Goal: Information Seeking & Learning: Check status

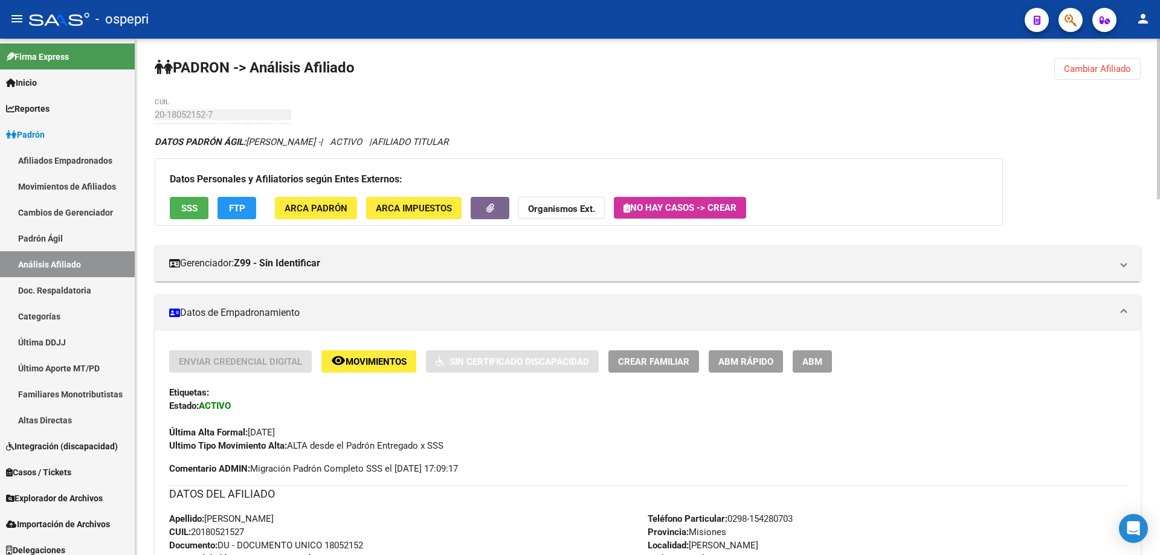
click at [1077, 64] on span "Cambiar Afiliado" at bounding box center [1097, 68] width 67 height 11
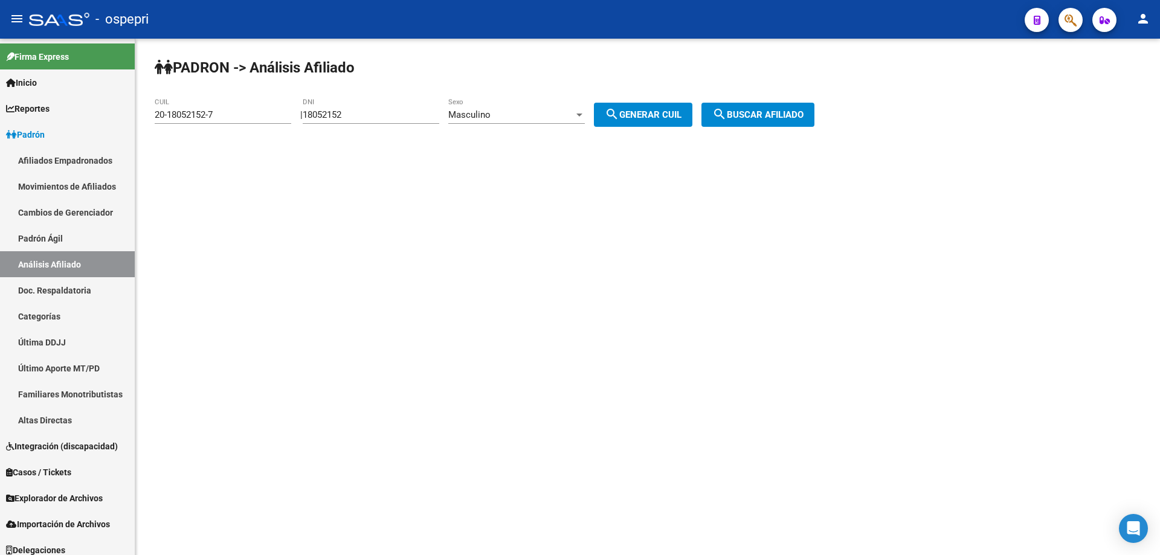
click at [351, 114] on input "18052152" at bounding box center [371, 114] width 136 height 11
paste input "31660656"
type input "31660656"
drag, startPoint x: 666, startPoint y: 118, endPoint x: 720, endPoint y: 112, distance: 54.1
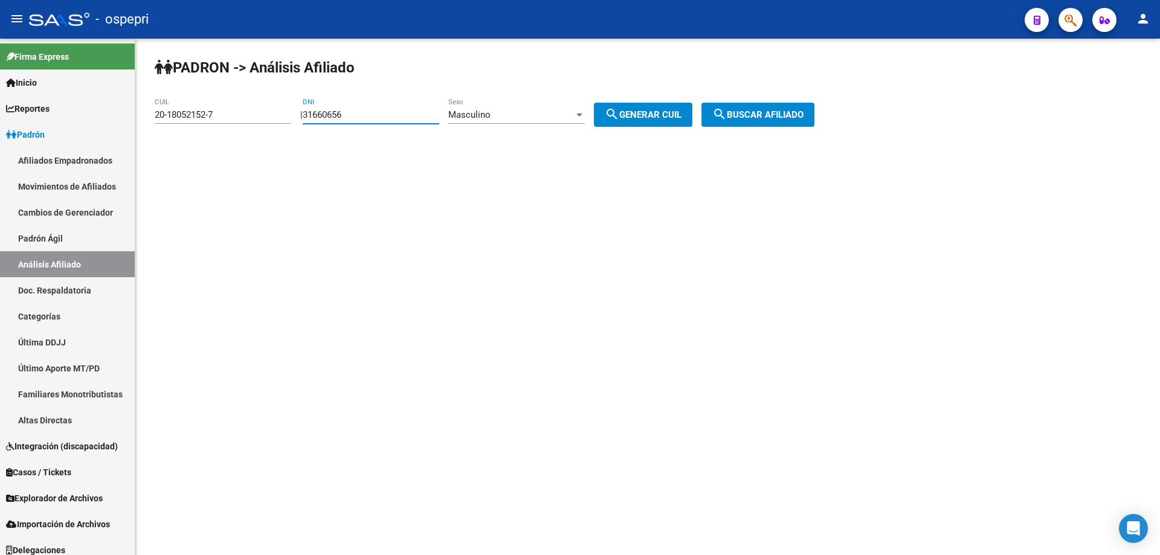
click at [669, 118] on span "search Generar CUIL" at bounding box center [643, 114] width 77 height 11
type input "20-31660656-4"
click at [743, 112] on span "search Buscar afiliado" at bounding box center [757, 114] width 91 height 11
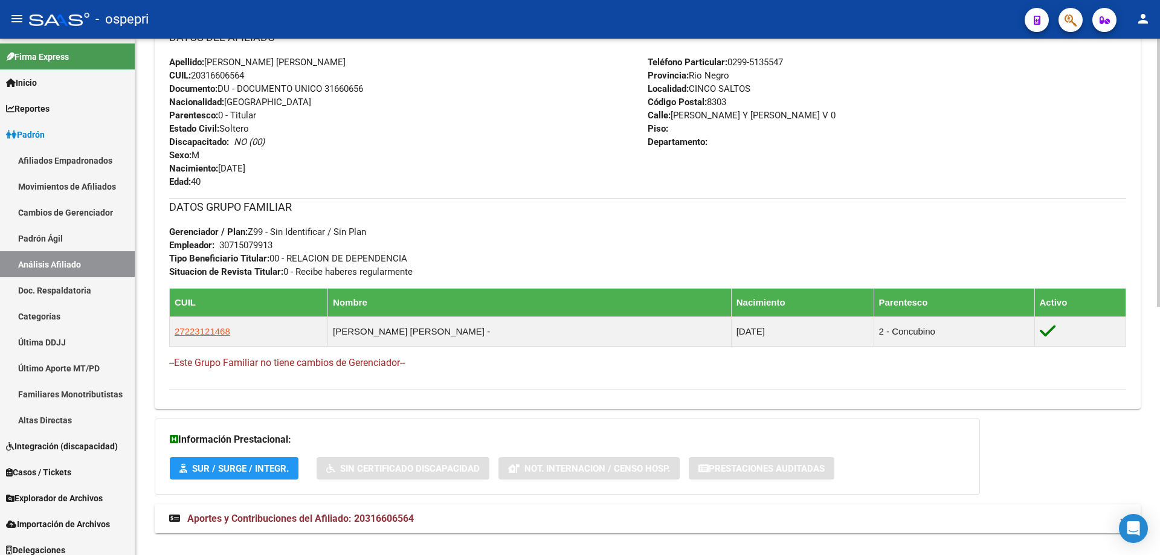
scroll to position [477, 0]
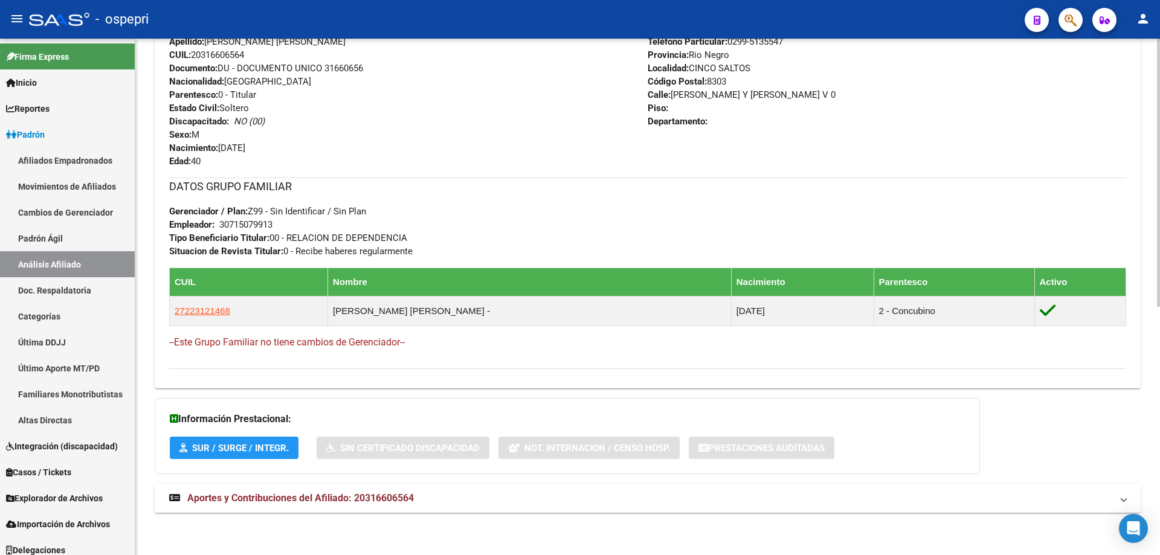
click at [365, 489] on mat-expansion-panel-header "Aportes y Contribuciones del Afiliado: 20316606564" at bounding box center [648, 498] width 986 height 29
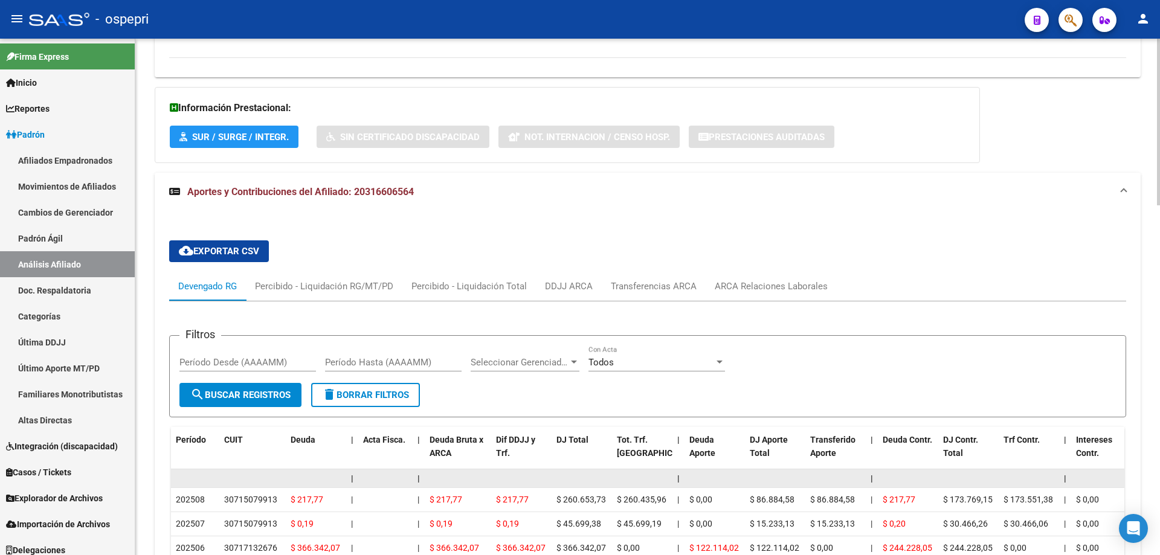
scroll to position [949, 0]
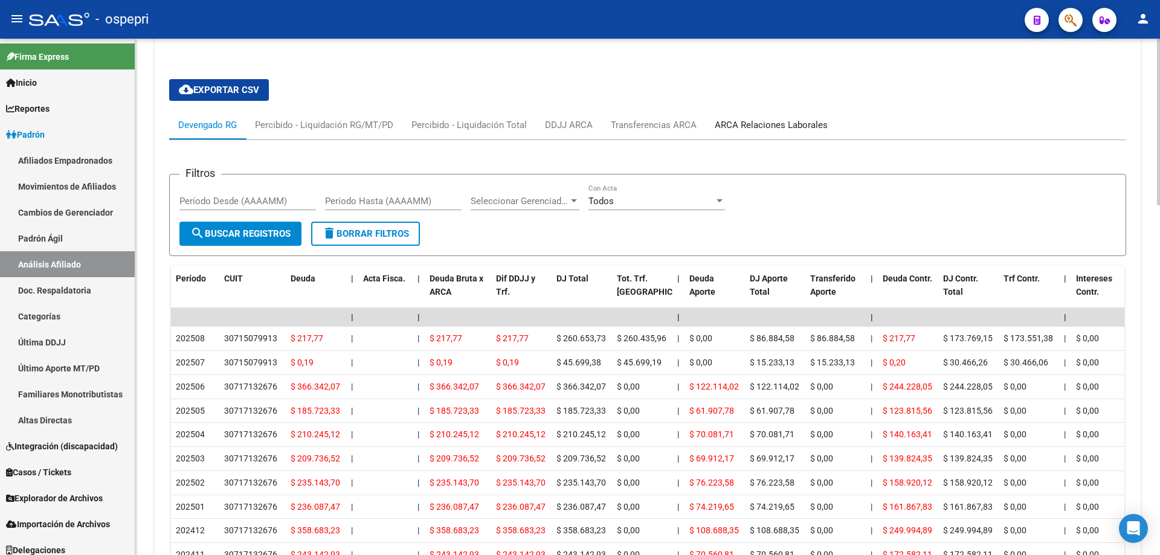
click at [757, 128] on div "ARCA Relaciones Laborales" at bounding box center [770, 124] width 113 height 13
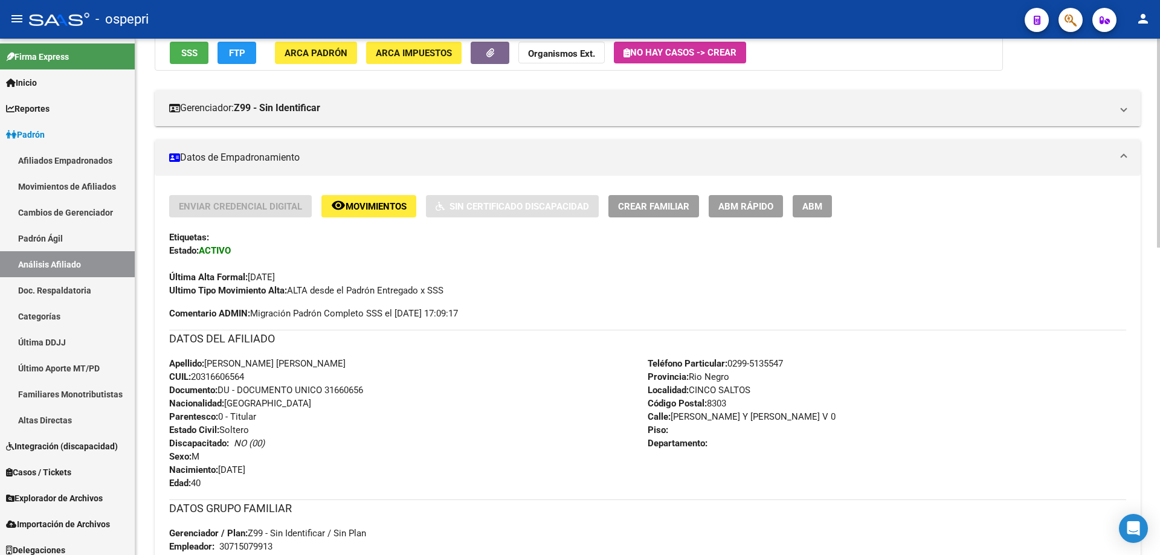
scroll to position [0, 0]
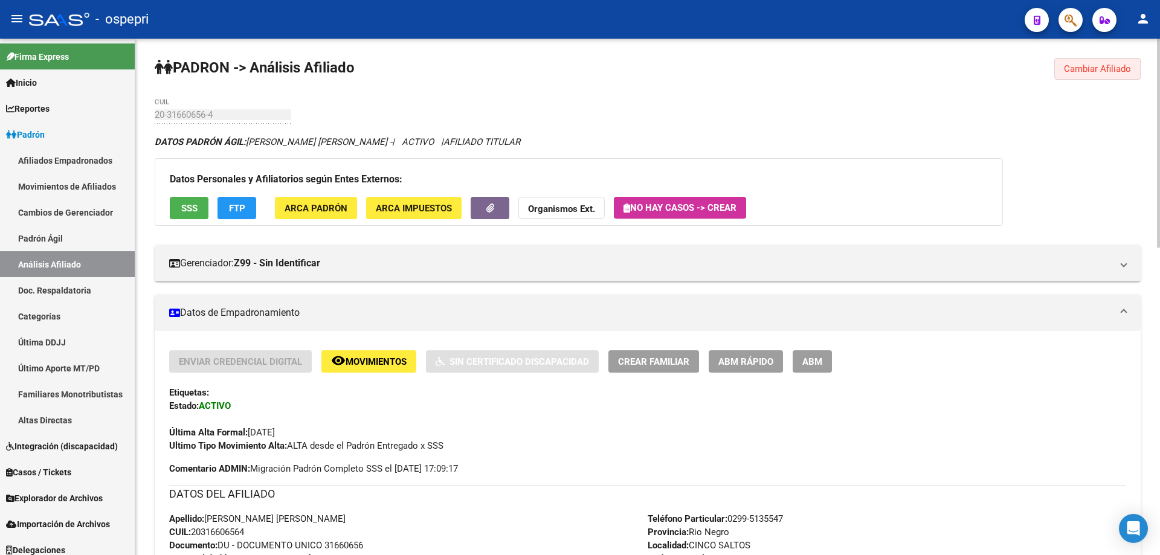
click at [1098, 68] on span "Cambiar Afiliado" at bounding box center [1097, 68] width 67 height 11
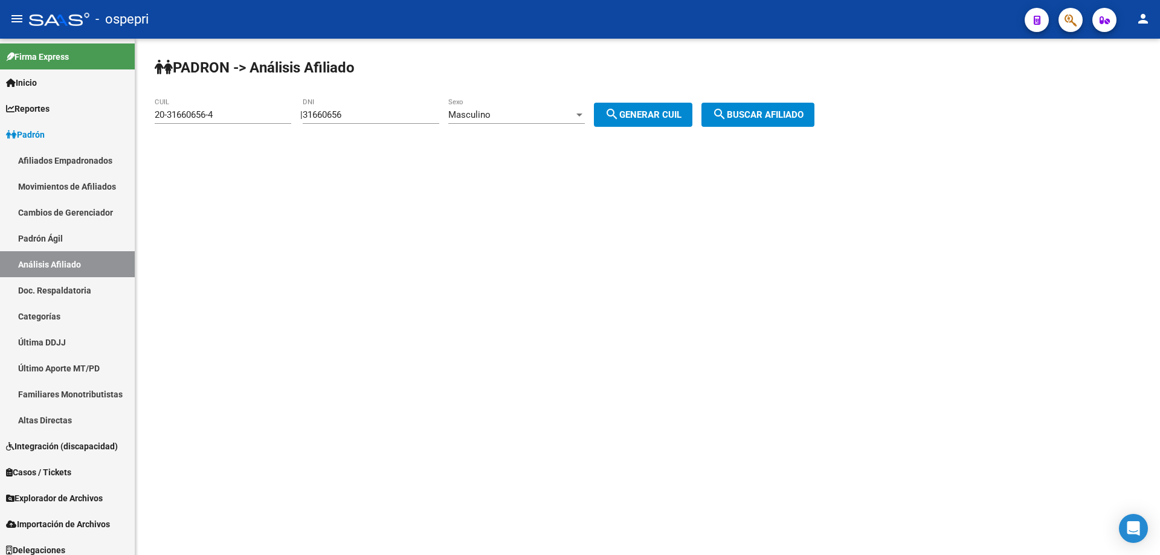
click at [335, 116] on input "31660656" at bounding box center [371, 114] width 136 height 11
paste input "41590001"
type input "41590001"
click at [490, 113] on span "Masculino" at bounding box center [469, 114] width 42 height 11
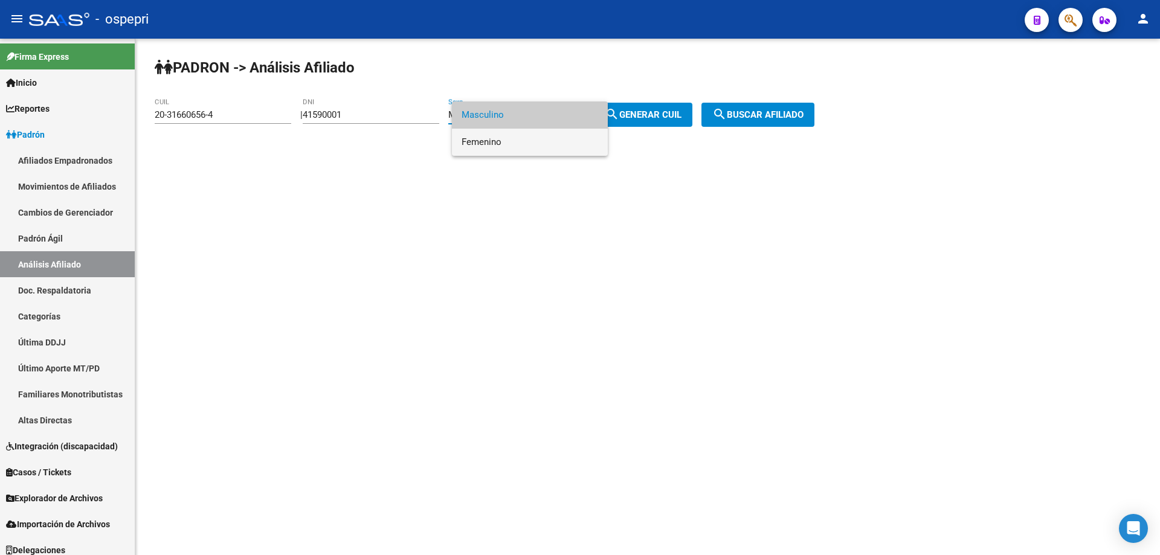
click at [504, 139] on span "Femenino" at bounding box center [529, 142] width 136 height 27
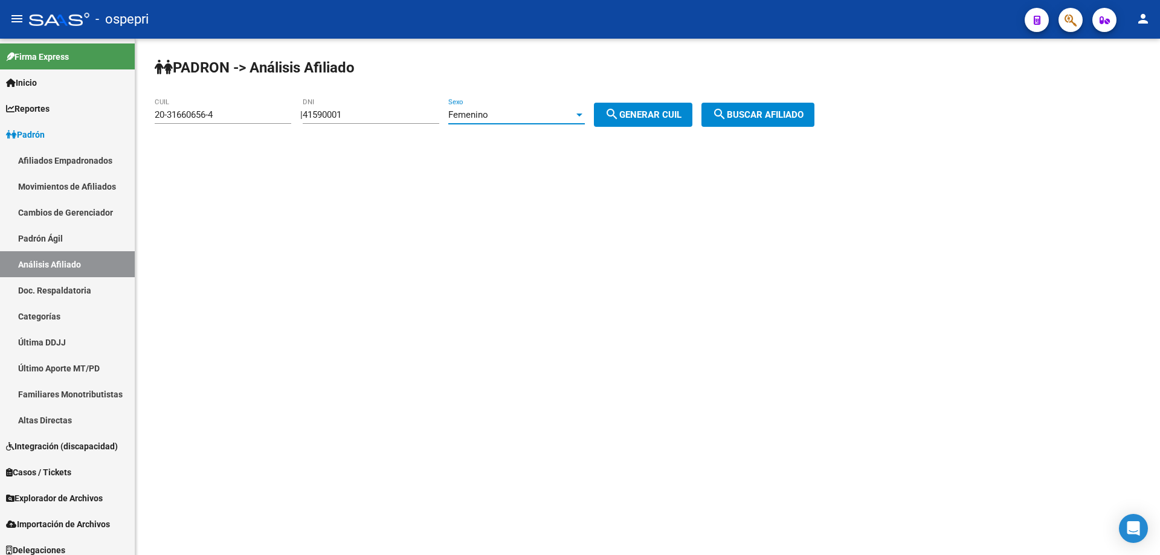
click at [660, 109] on span "search Generar CUIL" at bounding box center [643, 114] width 77 height 11
type input "27-41590001-0"
click at [762, 120] on span "search Buscar afiliado" at bounding box center [757, 114] width 91 height 11
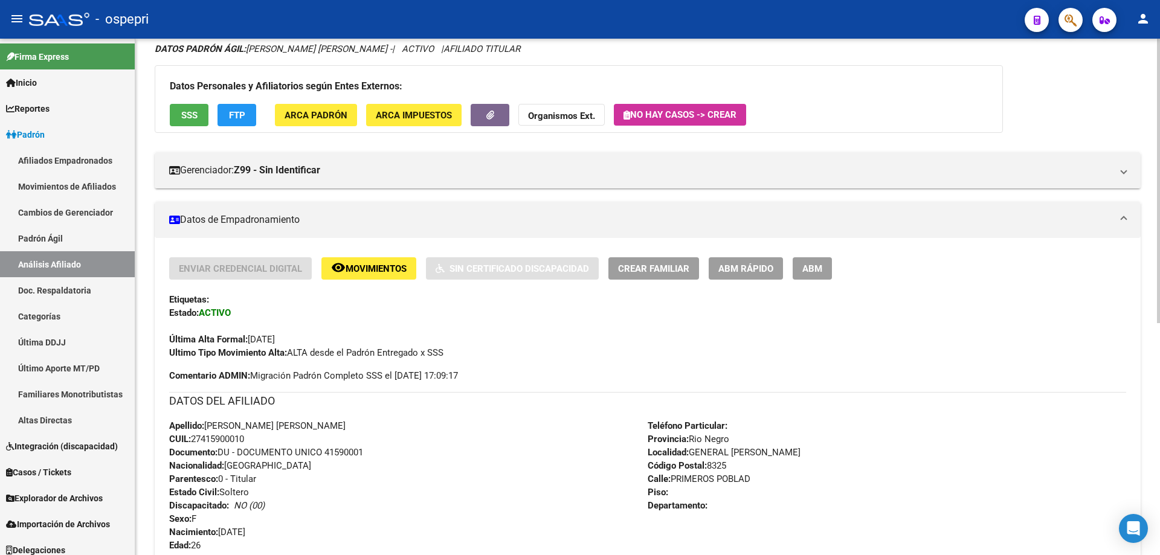
scroll to position [432, 0]
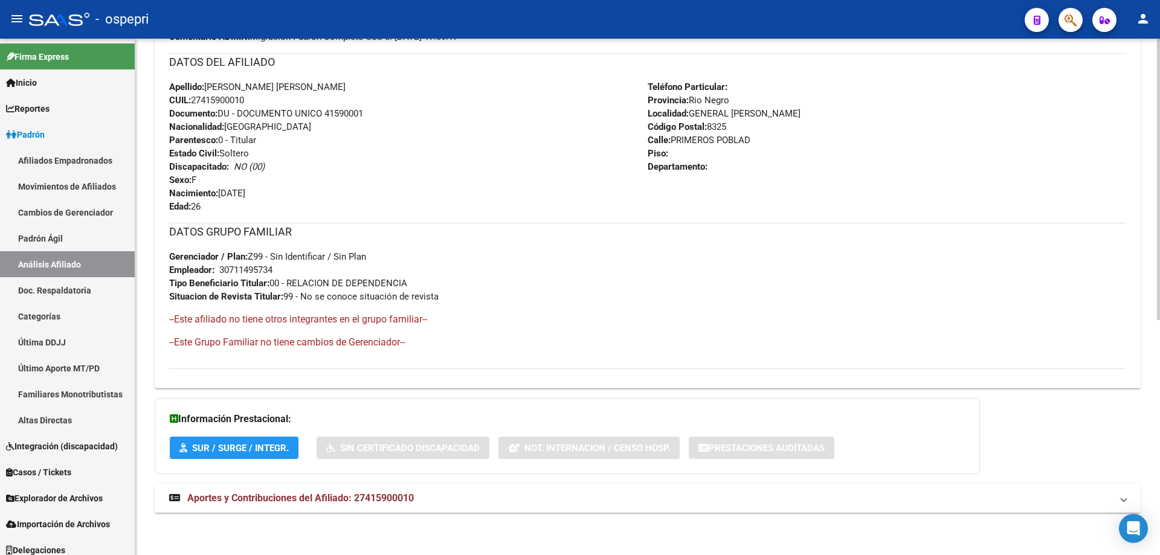
click at [399, 507] on mat-expansion-panel-header "Aportes y Contribuciones del Afiliado: 27415900010" at bounding box center [648, 498] width 986 height 29
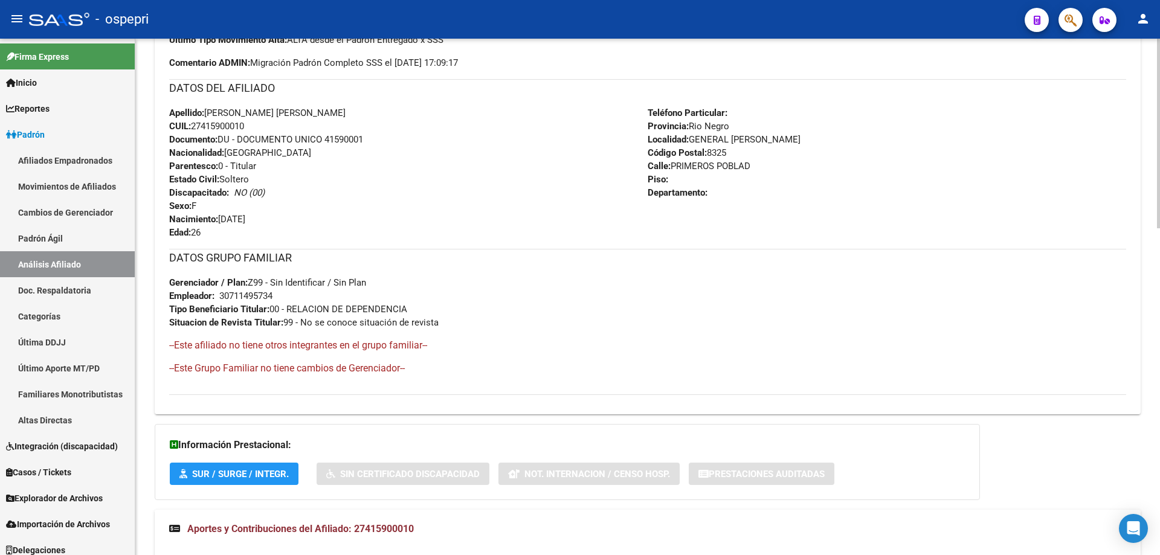
scroll to position [889, 0]
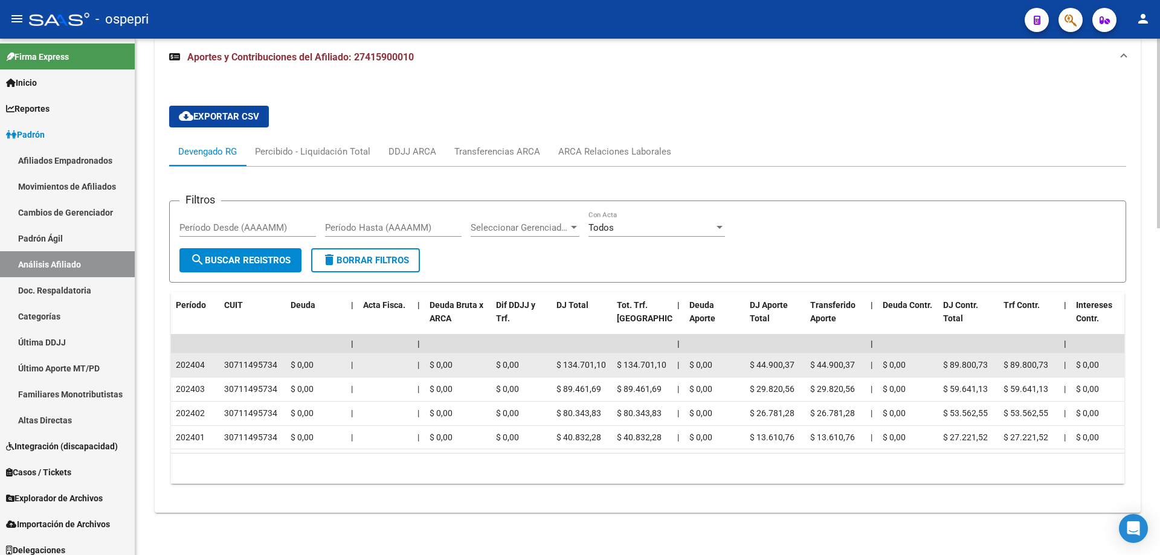
click at [236, 358] on div "30711495734" at bounding box center [250, 365] width 53 height 14
copy div "30711495734"
click at [284, 359] on datatable-body-cell "30711495734" at bounding box center [252, 365] width 66 height 24
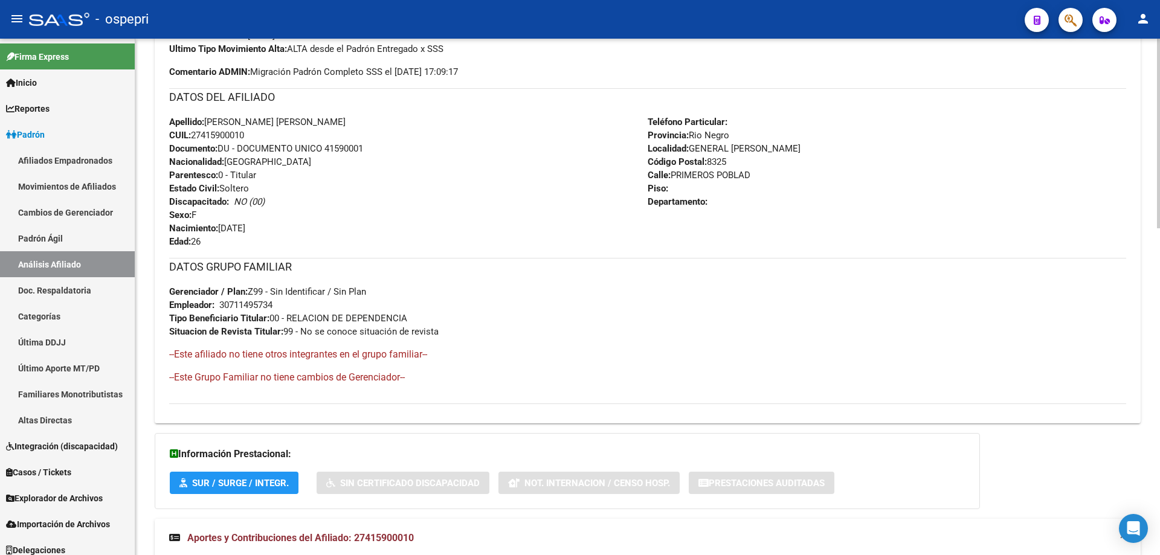
scroll to position [0, 0]
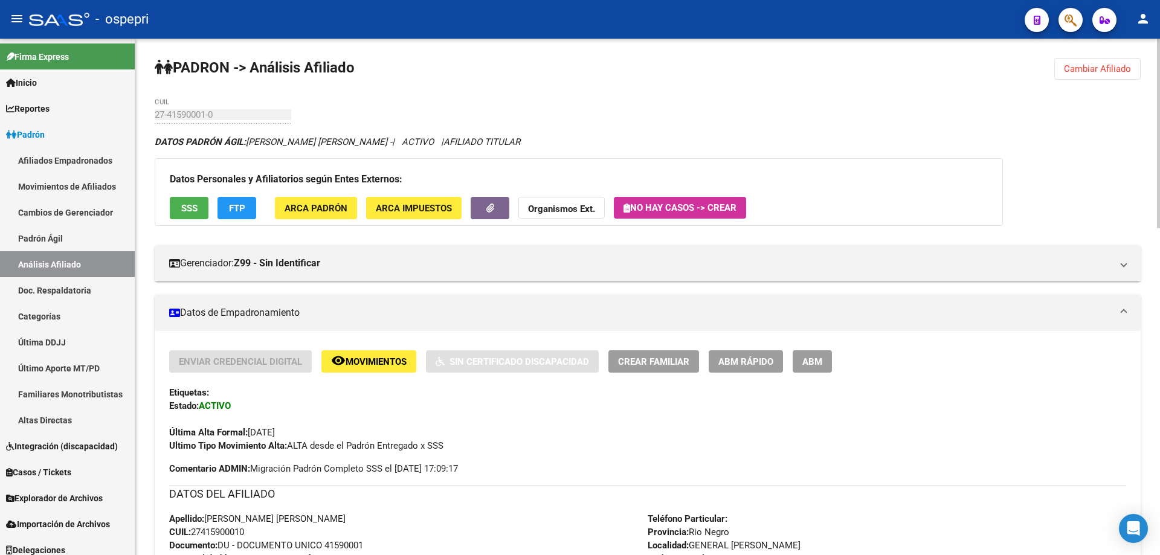
drag, startPoint x: 1070, startPoint y: 69, endPoint x: 993, endPoint y: 69, distance: 76.7
click at [1070, 69] on span "Cambiar Afiliado" at bounding box center [1097, 68] width 67 height 11
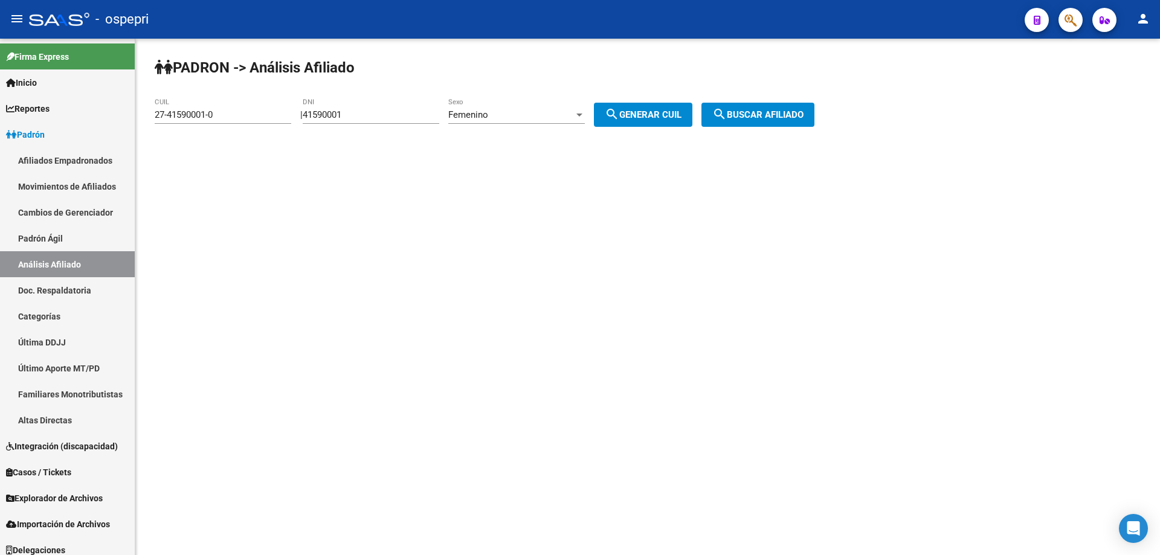
click at [336, 109] on input "41590001" at bounding box center [371, 114] width 136 height 11
paste input "37663459"
type input "37663459"
click at [619, 109] on mat-icon "search" at bounding box center [612, 114] width 14 height 14
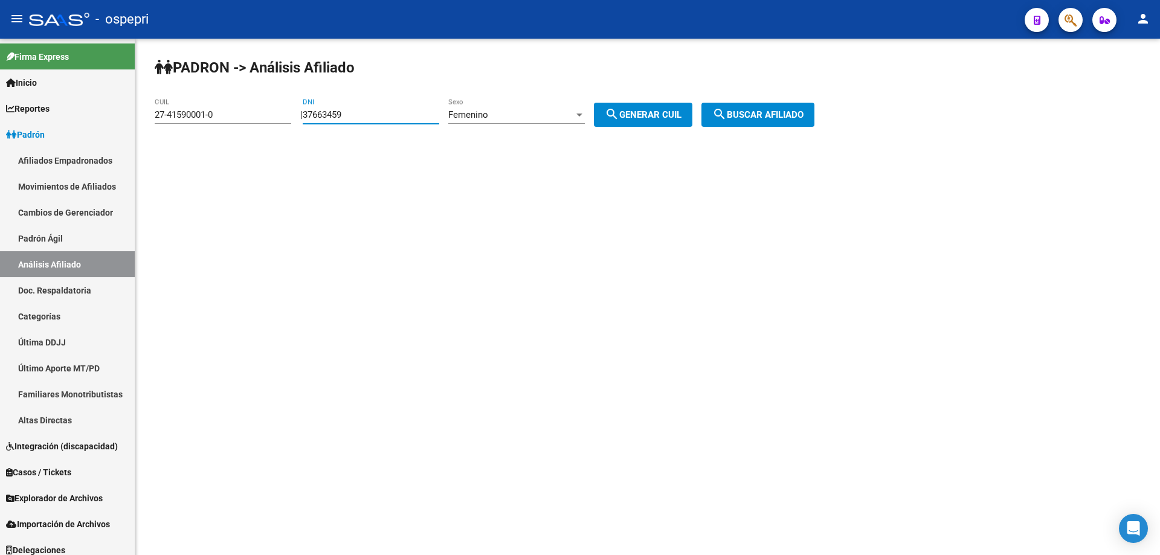
type input "27-37663459-6"
click at [727, 109] on mat-icon "search" at bounding box center [719, 114] width 14 height 14
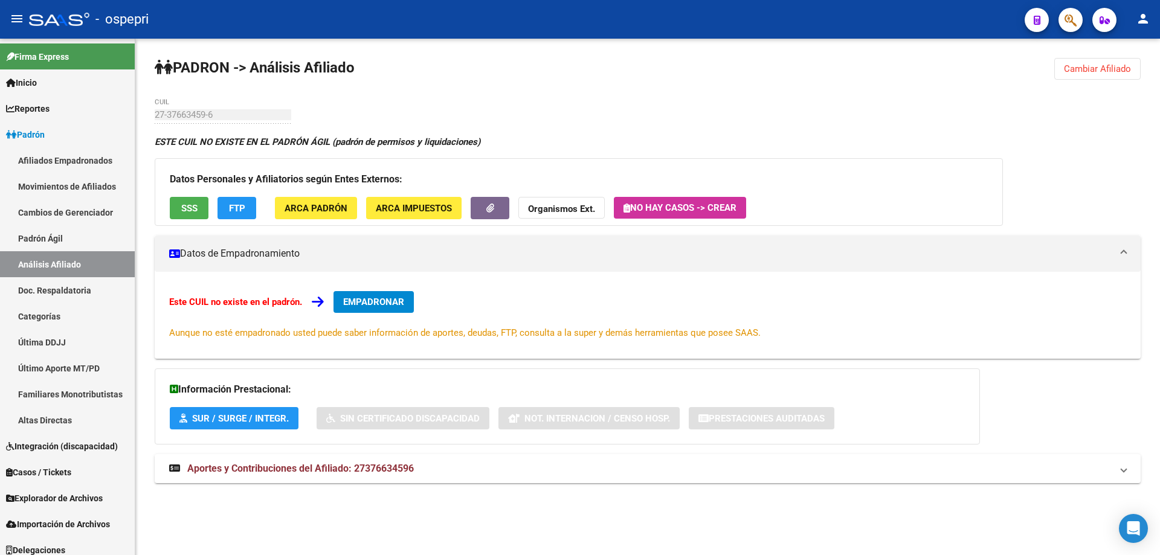
click at [1085, 63] on button "Cambiar Afiliado" at bounding box center [1097, 69] width 86 height 22
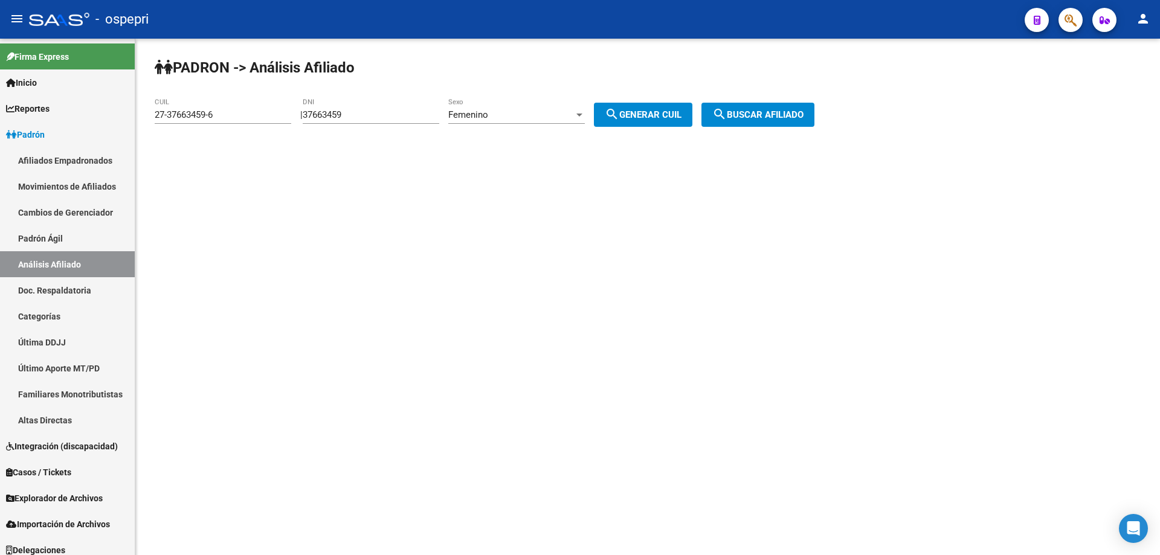
click at [341, 111] on input "37663459" at bounding box center [371, 114] width 136 height 11
paste input "40909710"
type input "40909710"
click at [646, 111] on span "search Generar CUIL" at bounding box center [643, 114] width 77 height 11
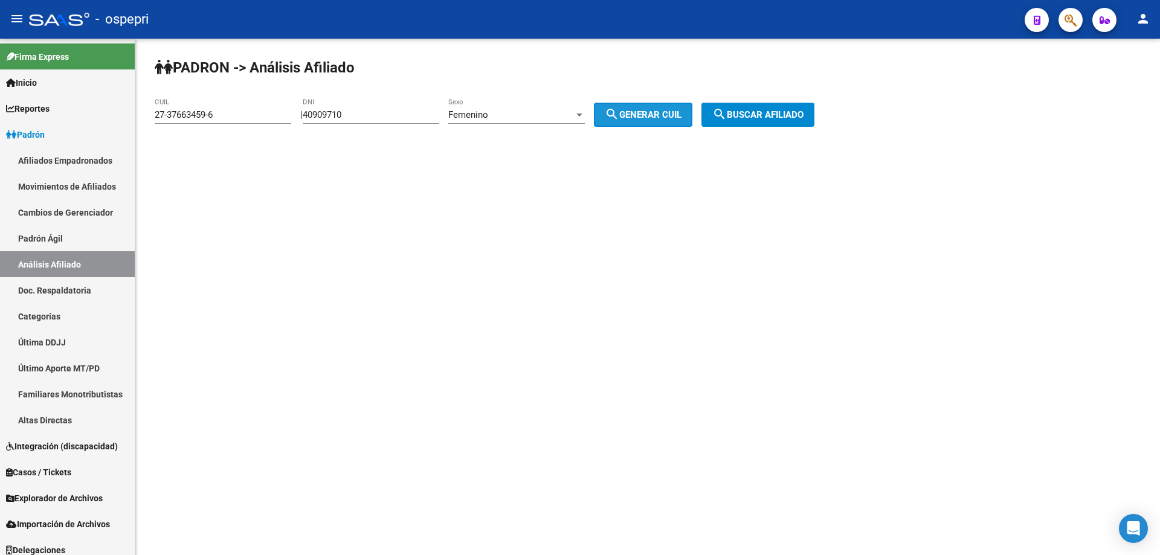
type input "27-40909710-9"
click at [769, 115] on span "search Buscar afiliado" at bounding box center [757, 114] width 91 height 11
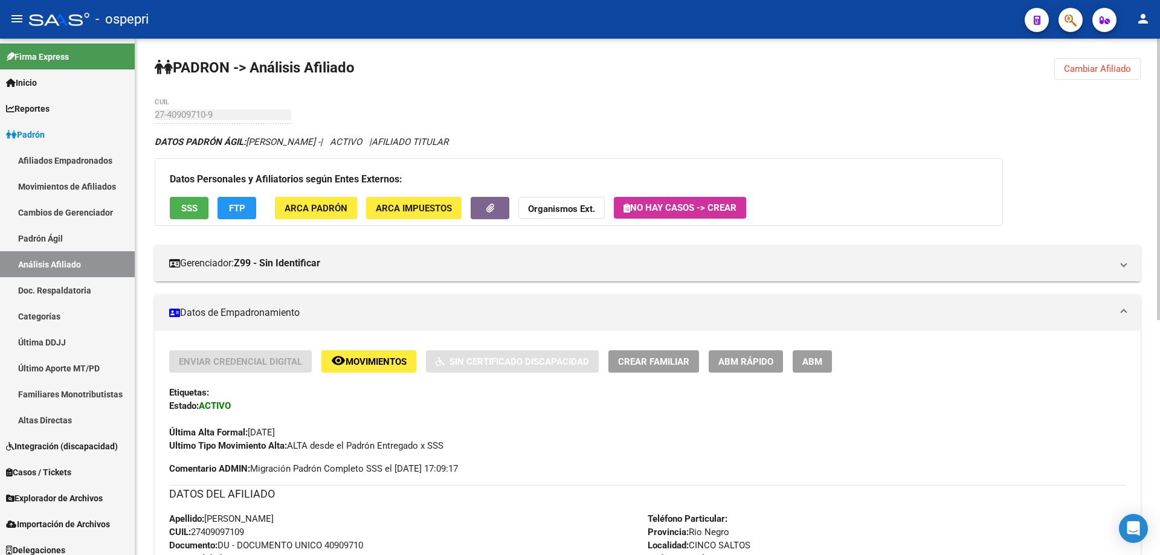
scroll to position [432, 0]
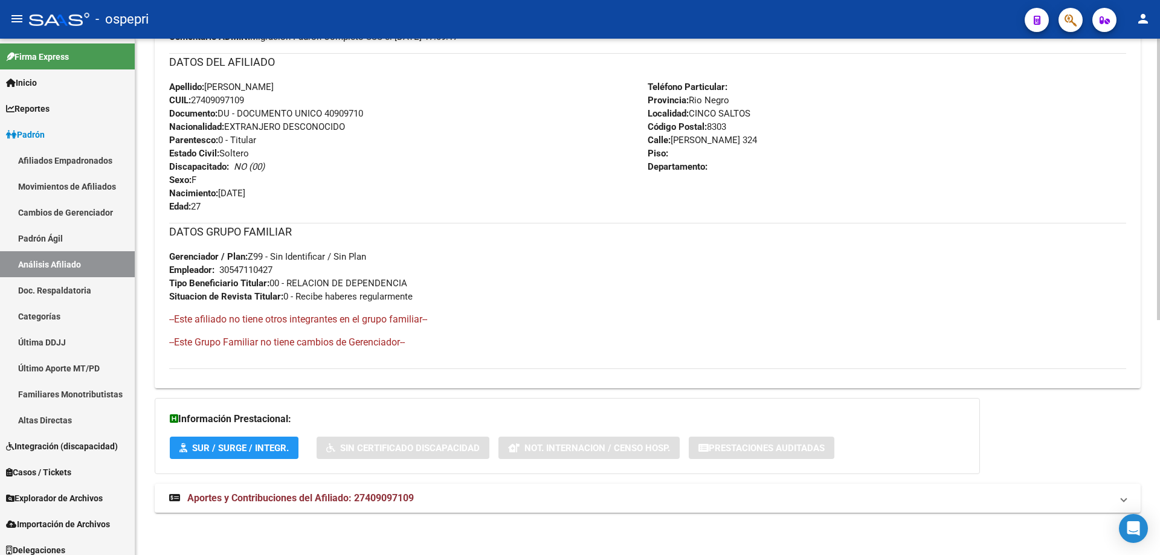
click at [331, 480] on div "DATOS PADRÓN ÁGIL: [PERSON_NAME] - | ACTIVO | AFILIADO TITULAR Datos Personales…" at bounding box center [648, 114] width 986 height 823
click at [331, 492] on span "Aportes y Contribuciones del Afiliado: 27409097109" at bounding box center [300, 497] width 226 height 11
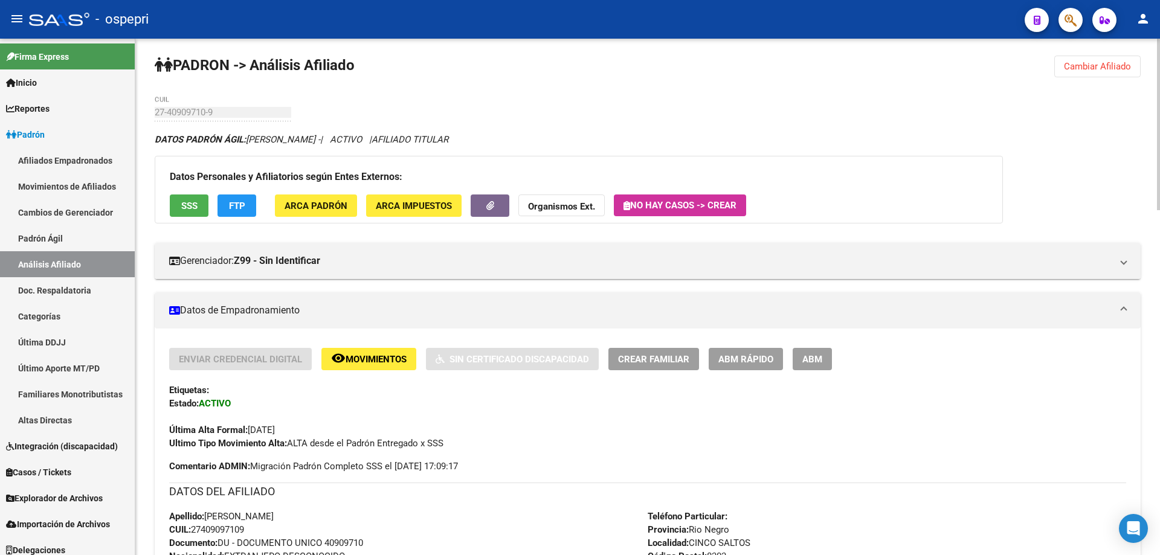
scroll to position [0, 0]
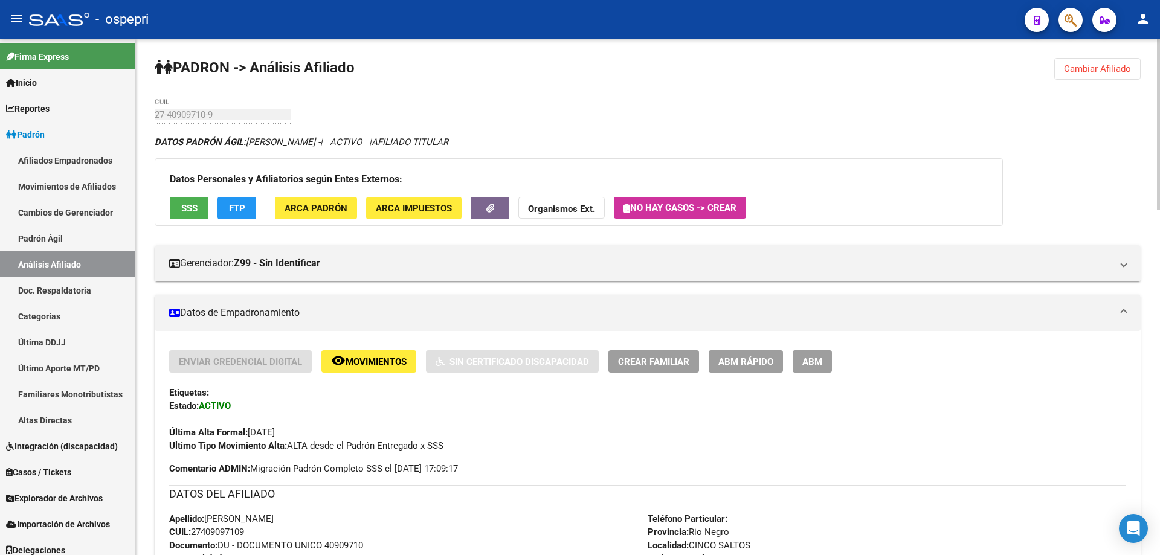
click at [1087, 71] on span "Cambiar Afiliado" at bounding box center [1097, 68] width 67 height 11
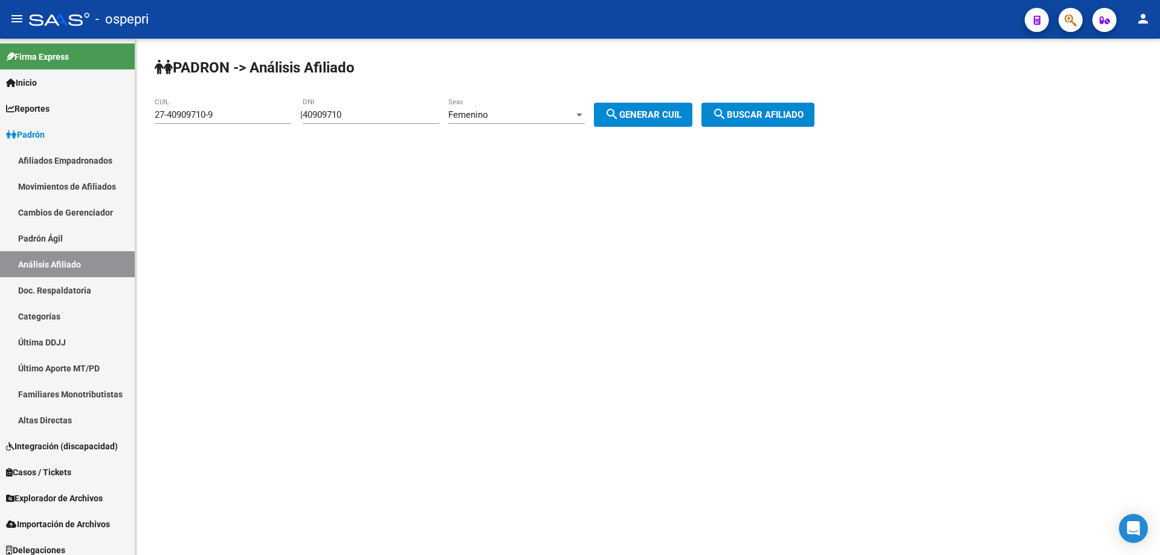
click at [348, 116] on input "40909710" at bounding box center [371, 114] width 136 height 11
paste input "38149715"
type input "38149715"
click at [594, 103] on button "search Generar CUIL" at bounding box center [643, 115] width 98 height 24
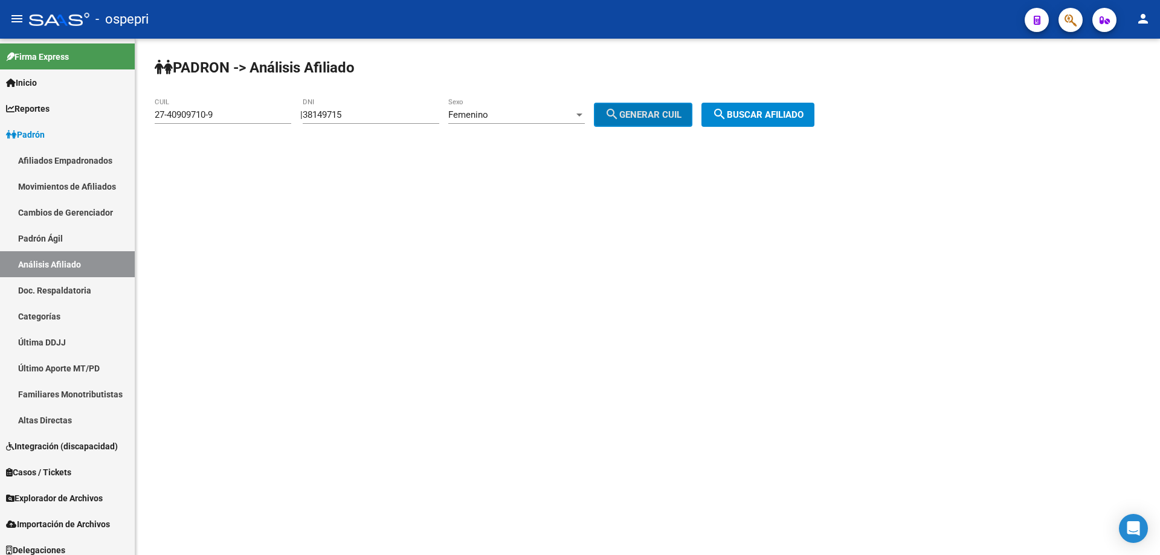
type input "27-38149715-7"
click button "search Buscar afiliado" at bounding box center [757, 115] width 113 height 24
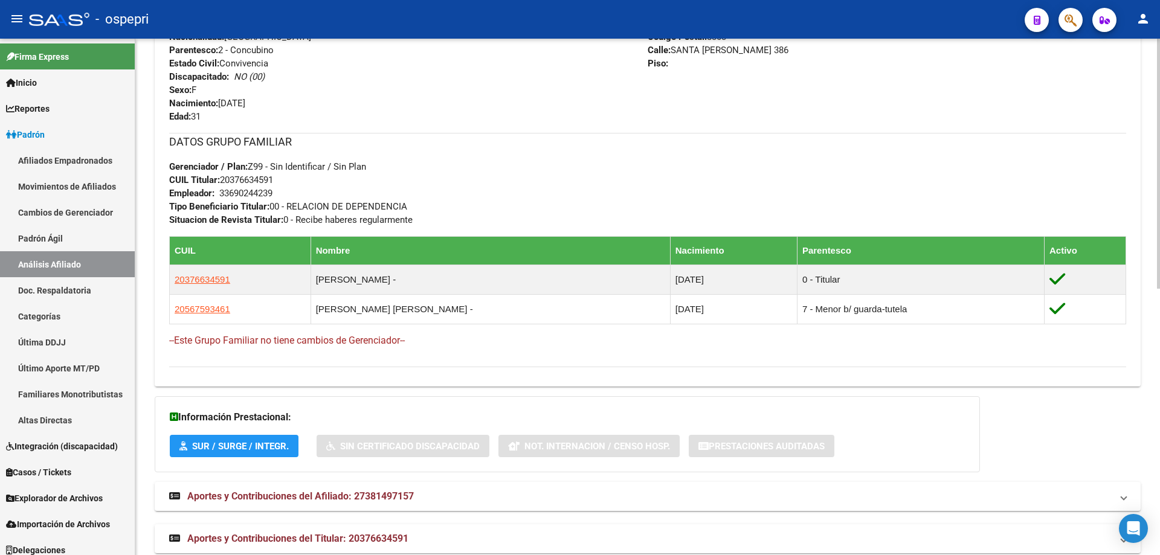
scroll to position [549, 0]
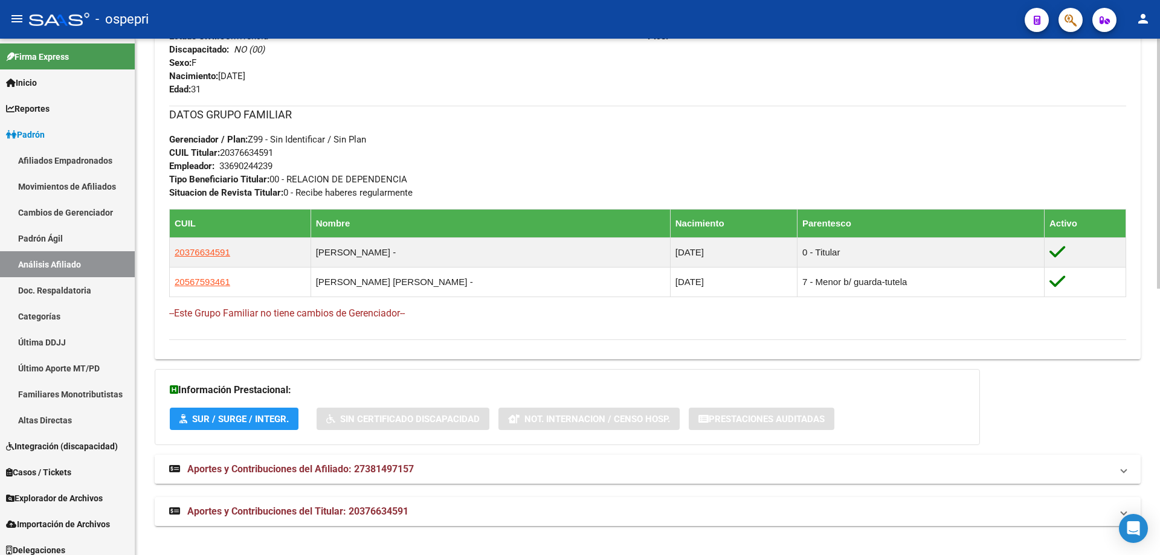
click at [289, 467] on span "Aportes y Contribuciones del Afiliado: 27381497157" at bounding box center [300, 468] width 226 height 11
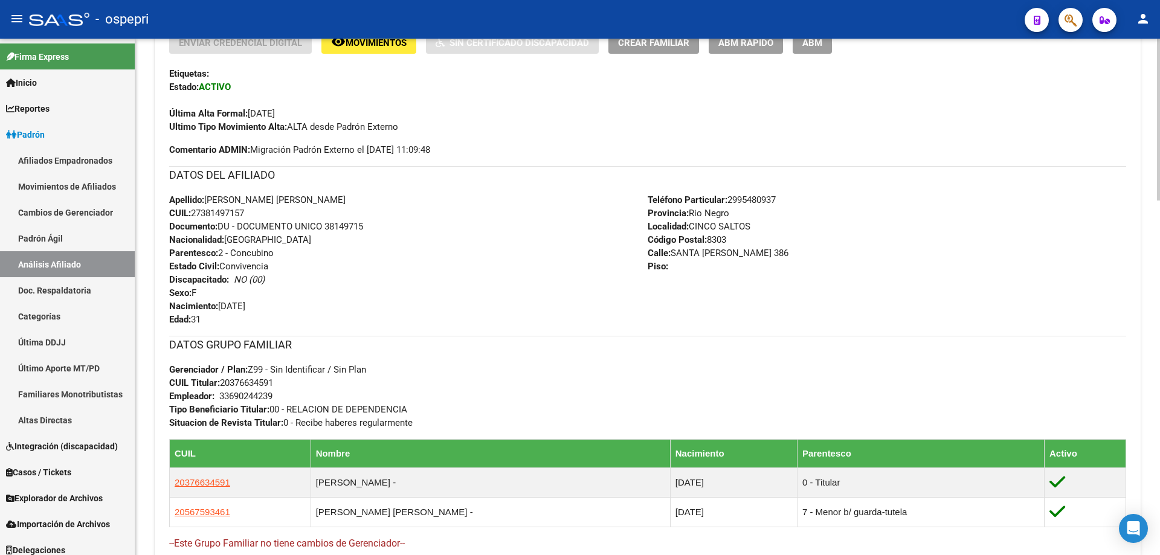
scroll to position [0, 0]
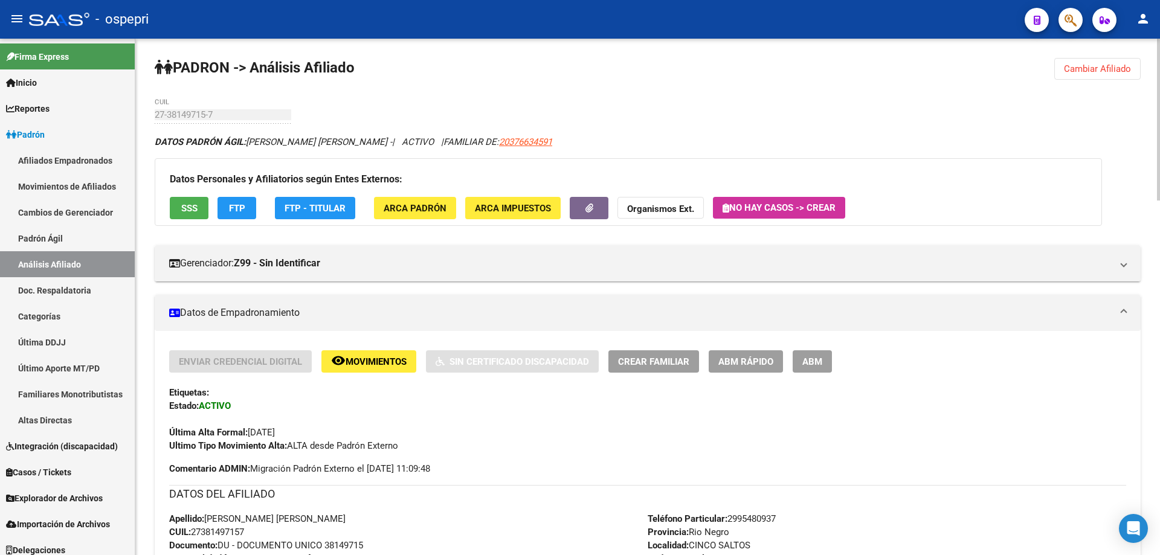
click at [1095, 72] on span "Cambiar Afiliado" at bounding box center [1097, 68] width 67 height 11
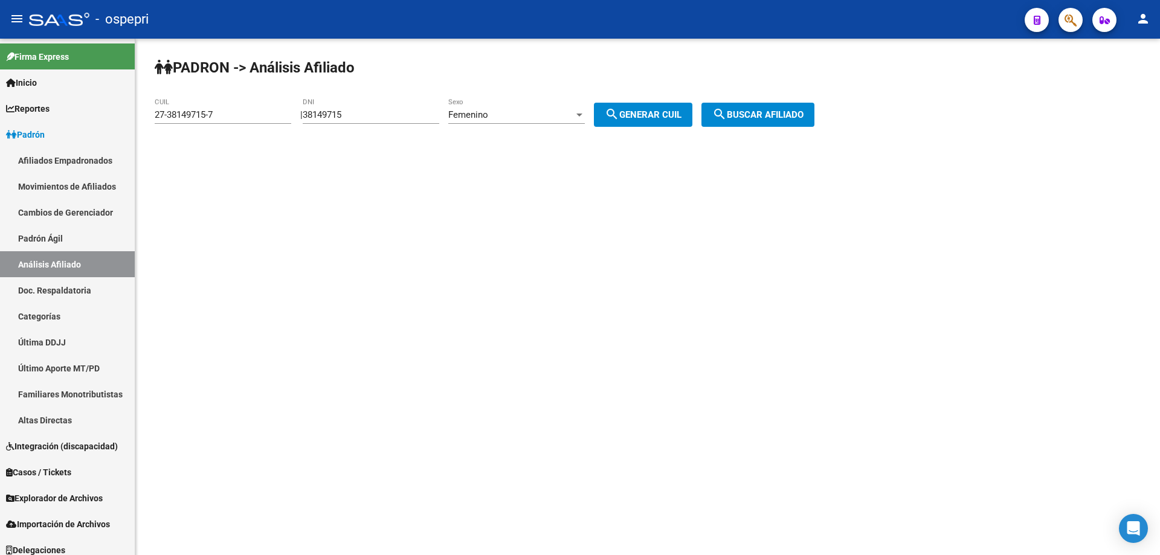
click at [350, 111] on input "38149715" at bounding box center [371, 114] width 136 height 11
paste input "29755298"
type input "29755298"
click at [534, 116] on div "Femenino" at bounding box center [511, 114] width 126 height 11
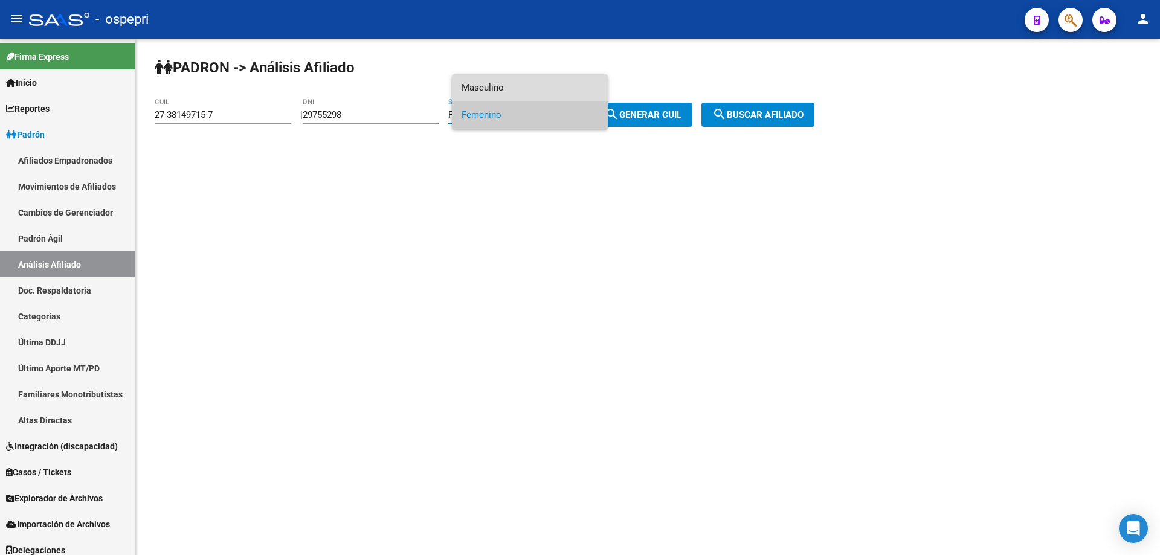
click at [530, 91] on span "Masculino" at bounding box center [529, 87] width 136 height 27
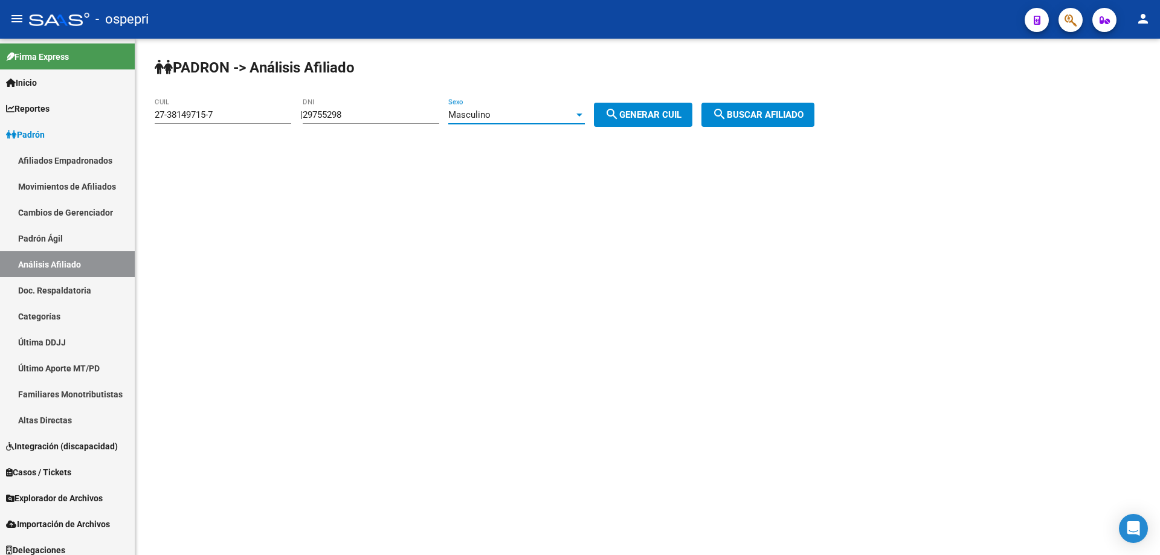
click at [649, 120] on span "search Generar CUIL" at bounding box center [643, 114] width 77 height 11
type input "20-29755298-9"
click at [783, 115] on span "search Buscar afiliado" at bounding box center [757, 114] width 91 height 11
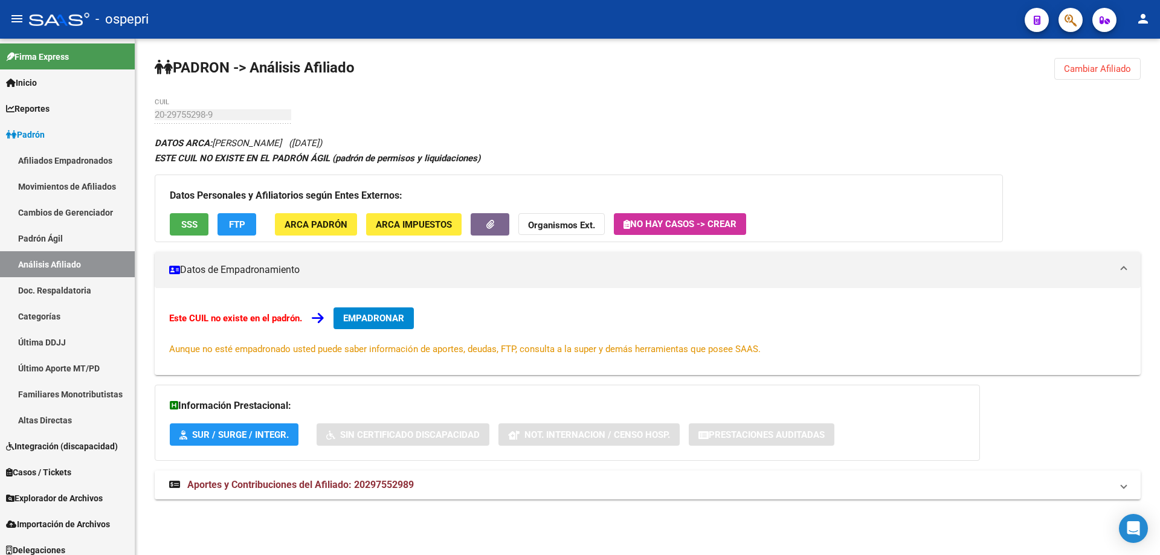
click at [1105, 74] on span "Cambiar Afiliado" at bounding box center [1097, 68] width 67 height 11
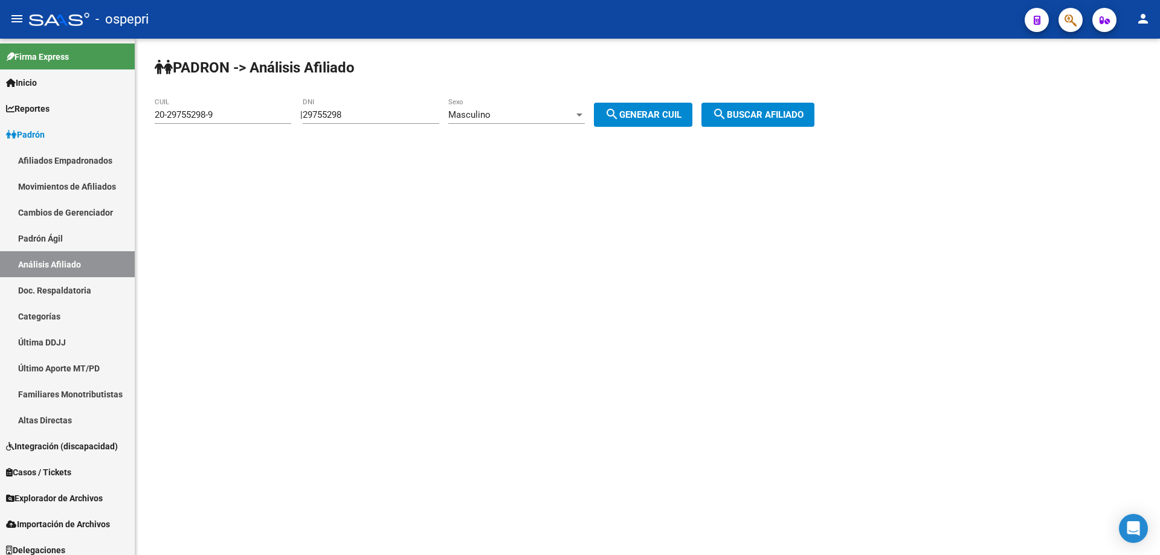
click at [368, 112] on input "29755298" at bounding box center [371, 114] width 136 height 11
click at [350, 117] on input "29755298" at bounding box center [371, 114] width 136 height 11
paste input "5689836"
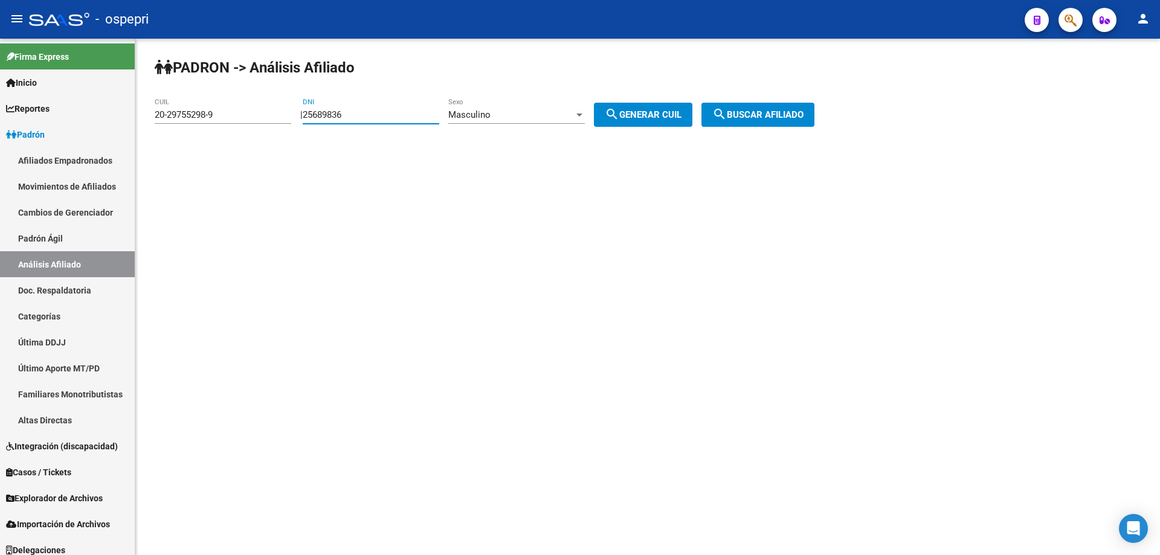
type input "25689836"
click at [653, 112] on span "search Generar CUIL" at bounding box center [643, 114] width 77 height 11
type input "20-25689836-6"
click at [762, 110] on span "search Buscar afiliado" at bounding box center [757, 114] width 91 height 11
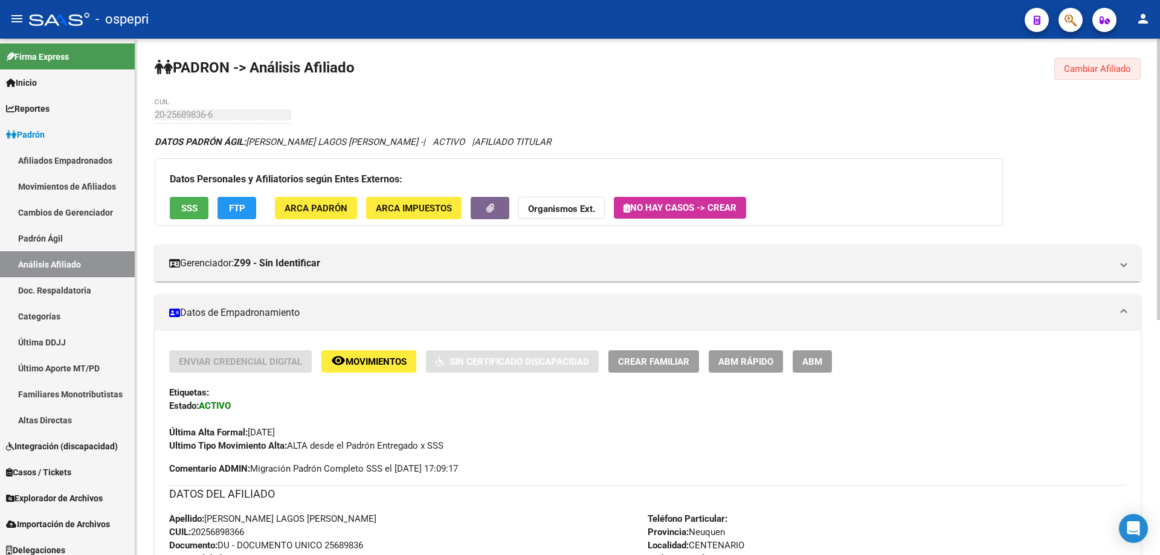
click at [1113, 65] on span "Cambiar Afiliado" at bounding box center [1097, 68] width 67 height 11
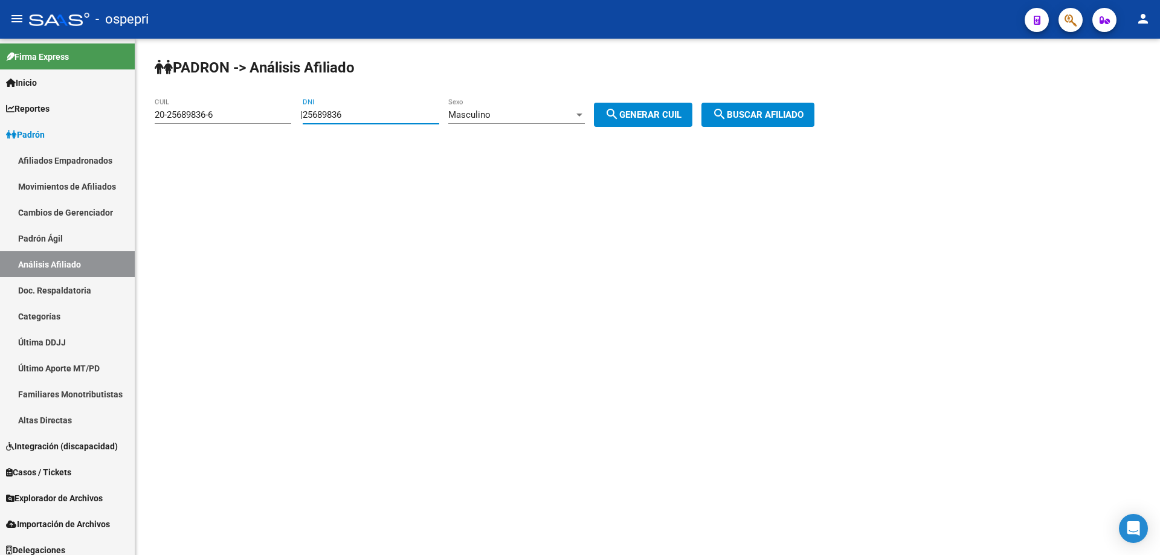
click at [325, 109] on input "25689836" at bounding box center [371, 114] width 136 height 11
paste input "1749998"
type input "21749998"
click at [658, 116] on span "search Generar CUIL" at bounding box center [643, 114] width 77 height 11
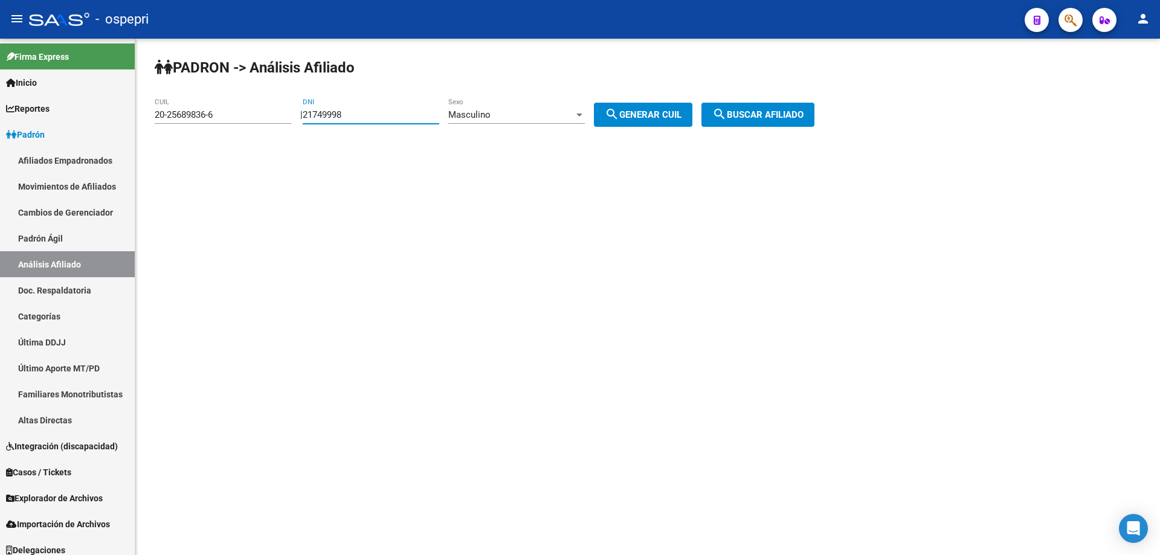
type input "20-21749998-5"
click at [765, 118] on span "search Buscar afiliado" at bounding box center [757, 114] width 91 height 11
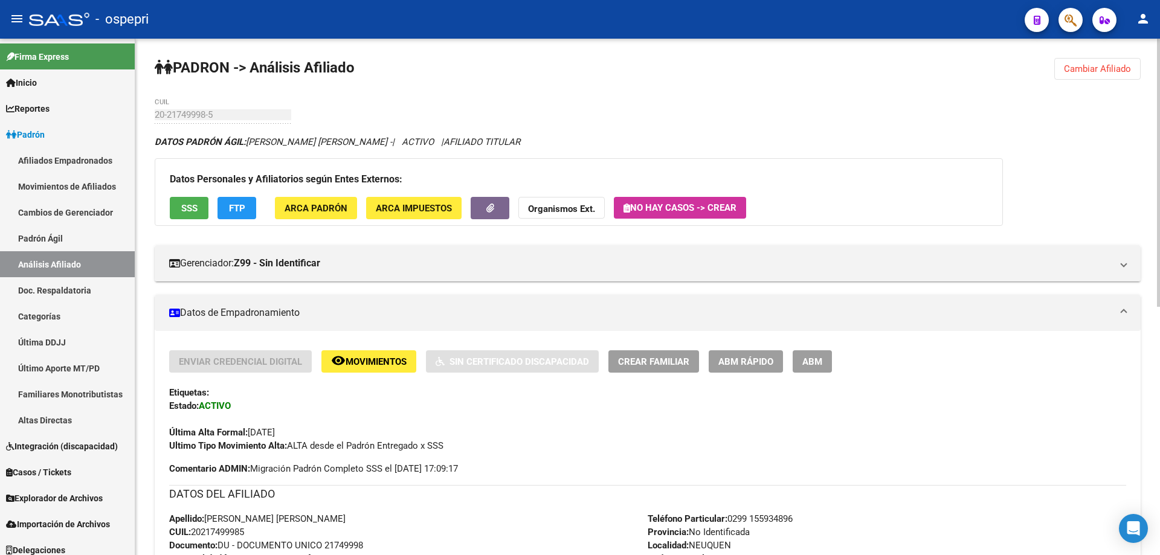
scroll to position [477, 0]
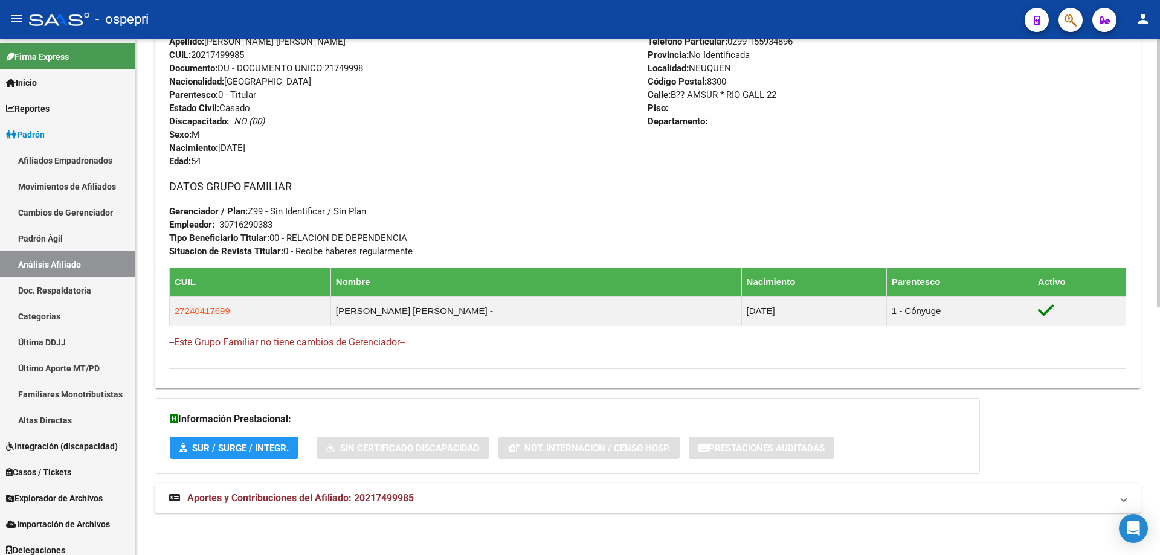
click at [388, 498] on span "Aportes y Contribuciones del Afiliado: 20217499985" at bounding box center [300, 497] width 226 height 11
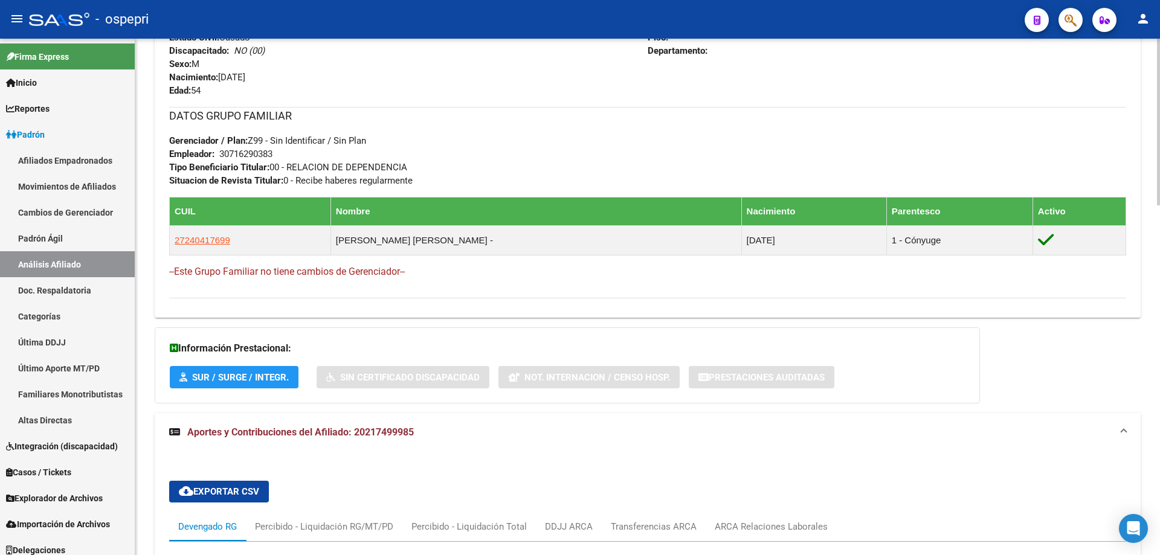
scroll to position [788, 0]
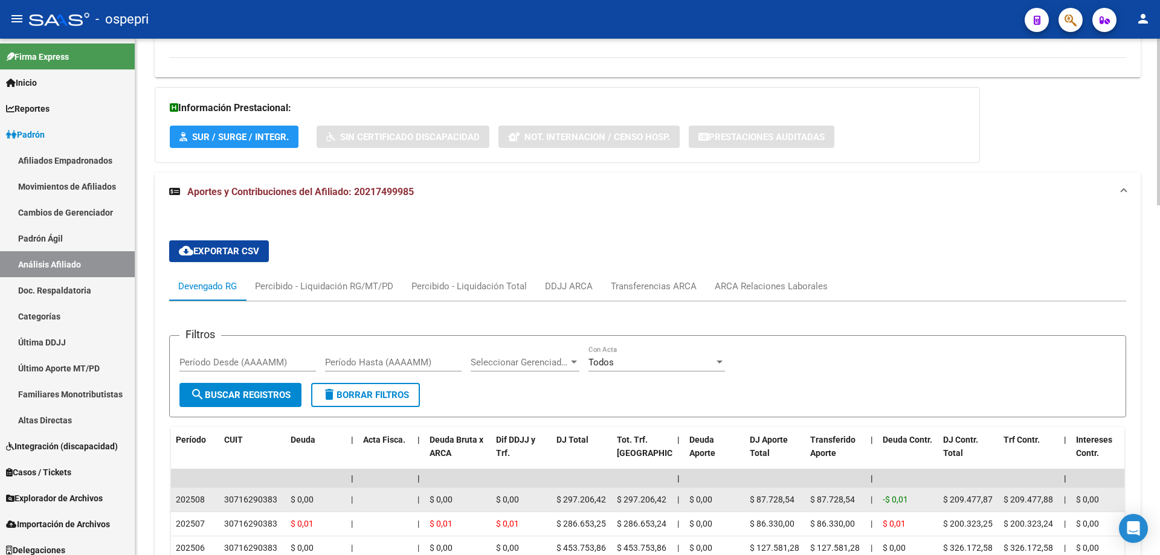
click at [262, 498] on div "30716290383" at bounding box center [250, 500] width 53 height 14
copy div "30716290383"
